Goal: Task Accomplishment & Management: Manage account settings

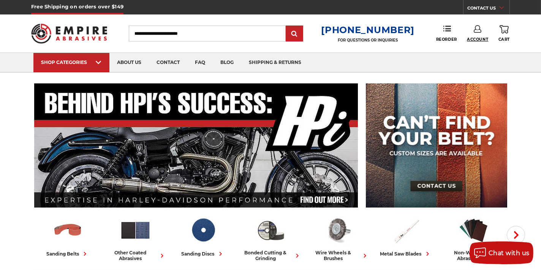
click at [475, 38] on span "Account" at bounding box center [477, 39] width 21 height 5
click at [467, 63] on link "Sign Out" at bounding box center [478, 64] width 54 height 15
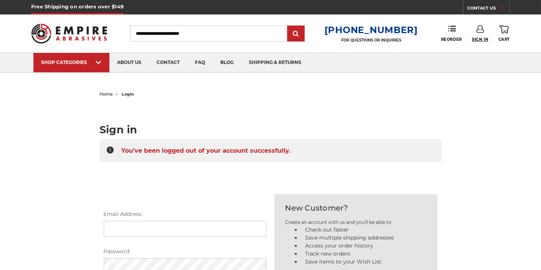
type input "**********"
click at [479, 37] on span "Sign In" at bounding box center [480, 39] width 16 height 5
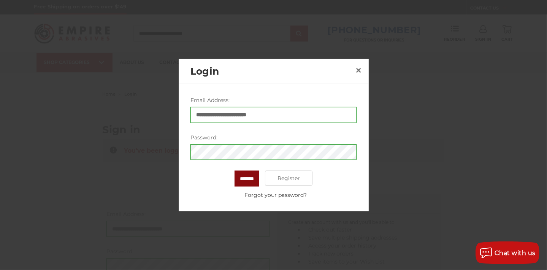
click at [249, 177] on input "*******" at bounding box center [247, 178] width 25 height 16
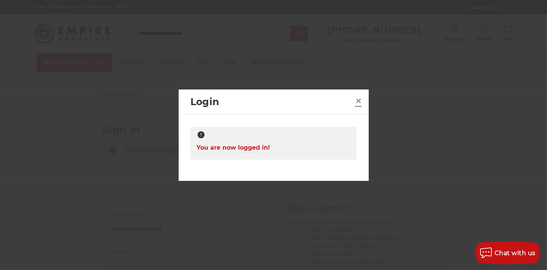
click at [358, 99] on span "×" at bounding box center [358, 100] width 7 height 15
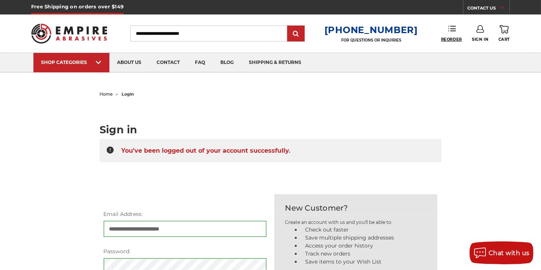
click at [447, 38] on span "Reorder" at bounding box center [451, 39] width 21 height 5
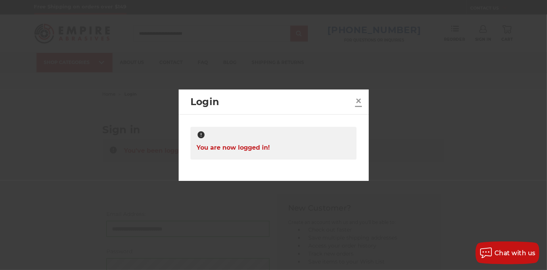
click at [357, 100] on span "×" at bounding box center [358, 100] width 7 height 15
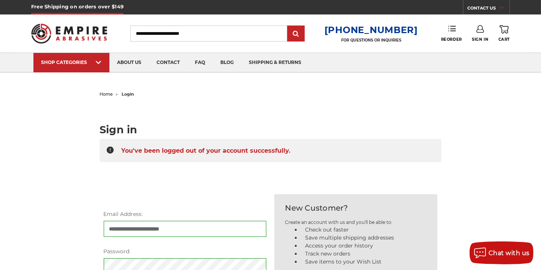
click at [458, 31] on link "Reorder" at bounding box center [451, 33] width 21 height 16
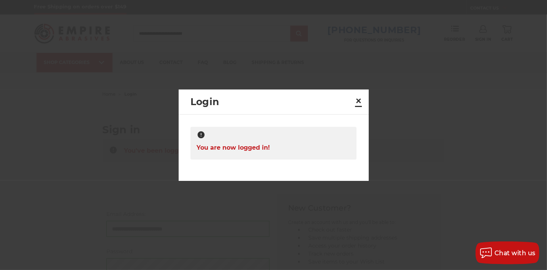
click at [363, 100] on link "×" at bounding box center [358, 101] width 12 height 12
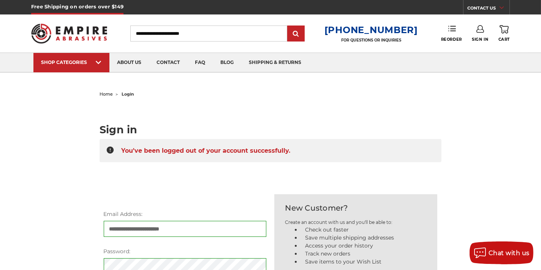
click at [449, 29] on icon at bounding box center [453, 29] width 8 height 8
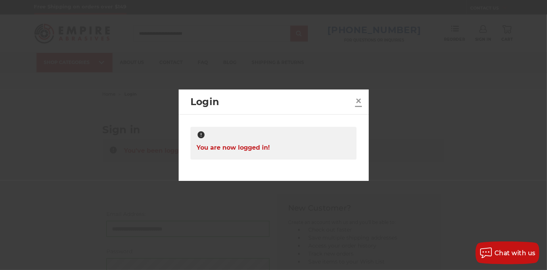
click at [357, 101] on span "×" at bounding box center [358, 100] width 7 height 15
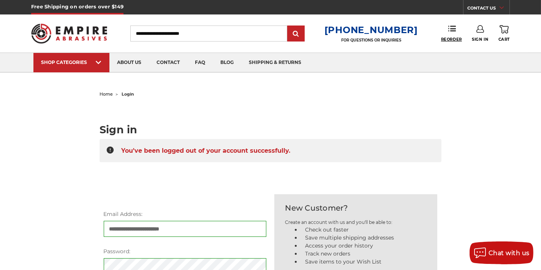
click at [451, 27] on icon at bounding box center [453, 29] width 8 height 8
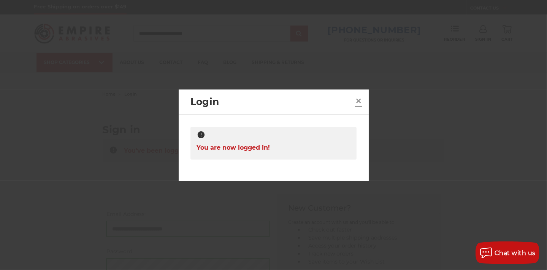
click at [357, 97] on span "×" at bounding box center [358, 100] width 7 height 15
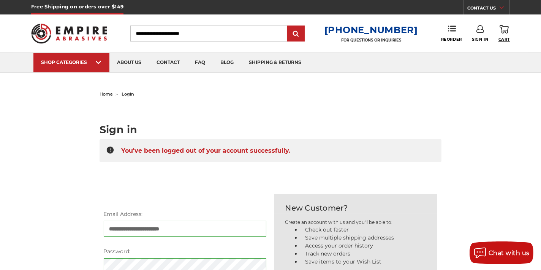
click at [500, 37] on span "Cart" at bounding box center [504, 39] width 11 height 5
click at [321, 98] on ul "home login" at bounding box center [271, 94] width 342 height 11
